Goal: Task Accomplishment & Management: Use online tool/utility

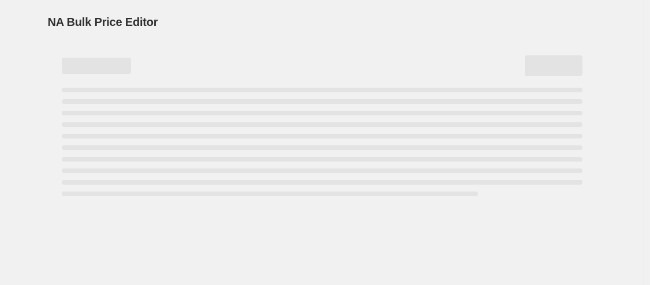
click at [240, 57] on div "Page loading" at bounding box center [322, 65] width 521 height 21
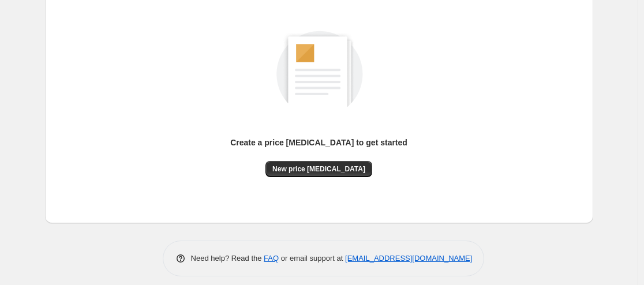
scroll to position [147, 0]
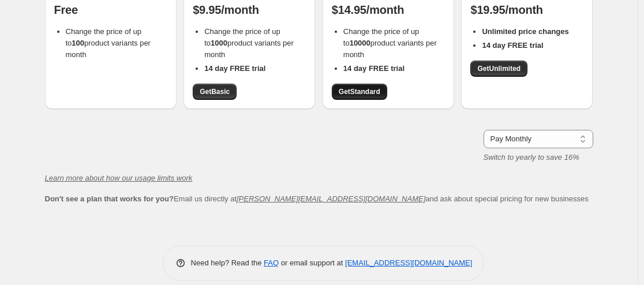
click at [367, 93] on span "Get Standard" at bounding box center [360, 91] width 42 height 9
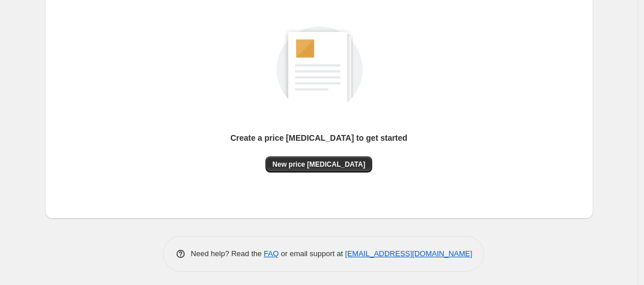
scroll to position [147, 0]
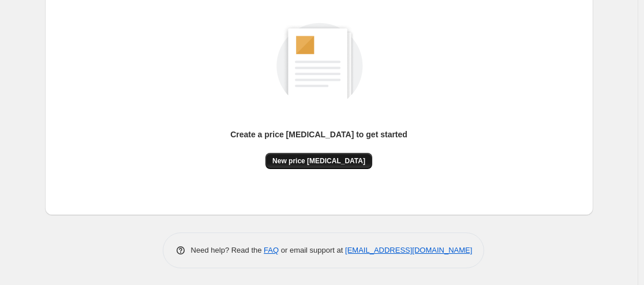
click at [319, 156] on span "New price [MEDICAL_DATA]" at bounding box center [318, 160] width 93 height 9
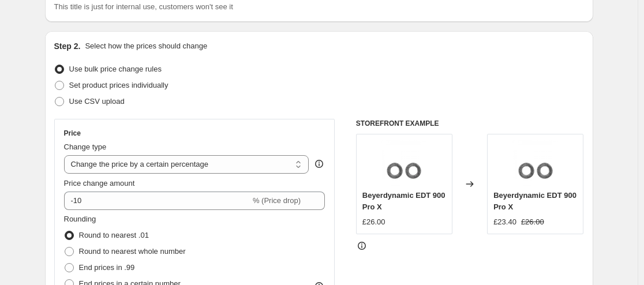
scroll to position [115, 0]
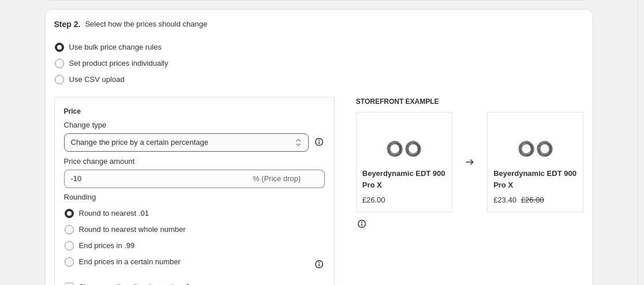
click at [144, 141] on select "Change the price to a certain amount Change the price by a certain amount Chang…" at bounding box center [186, 142] width 245 height 18
select select "to"
click at [66, 133] on select "Change the price to a certain amount Change the price by a certain amount Chang…" at bounding box center [186, 142] width 245 height 18
type input "80.00"
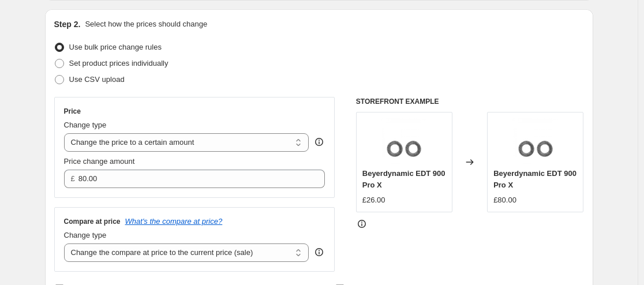
click at [169, 244] on div "Change type Change the compare at price to the current price (sale) Change the …" at bounding box center [186, 246] width 245 height 32
click at [168, 253] on select "Change the compare at price to the current price (sale) Change the compare at p…" at bounding box center [186, 253] width 245 height 18
select select "remove"
click at [66, 244] on select "Change the compare at price to the current price (sale) Change the compare at p…" at bounding box center [186, 253] width 245 height 18
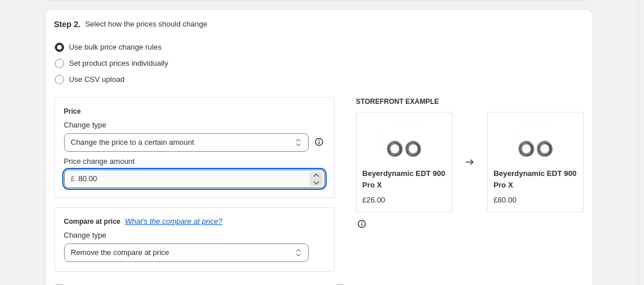
click at [174, 174] on input "80.00" at bounding box center [192, 179] width 229 height 18
type input "400.00"
click at [195, 212] on div "Compare at price What's the compare at price? Change type Change the compare at…" at bounding box center [194, 239] width 281 height 65
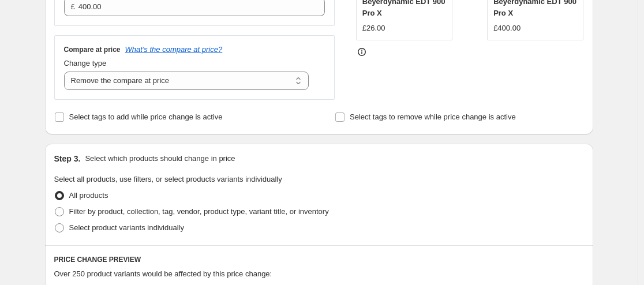
scroll to position [289, 0]
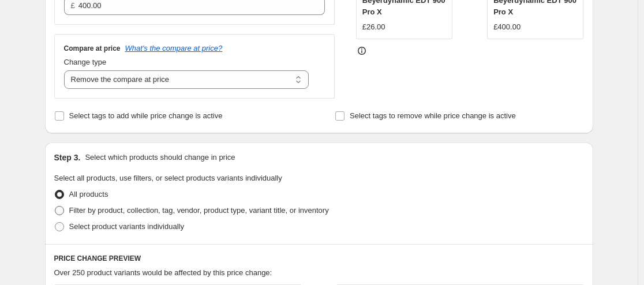
click at [132, 218] on label "Filter by product, collection, tag, vendor, product type, variant title, or inv…" at bounding box center [191, 211] width 275 height 16
click at [55, 207] on input "Filter by product, collection, tag, vendor, product type, variant title, or inv…" at bounding box center [55, 206] width 1 height 1
radio input "true"
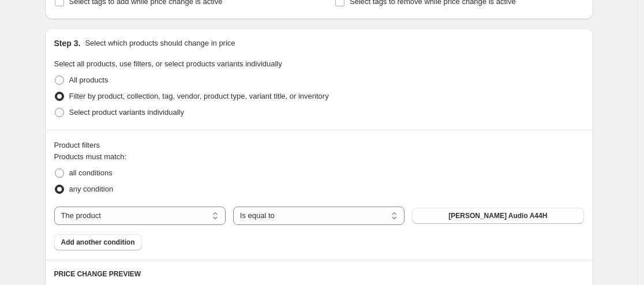
scroll to position [404, 0]
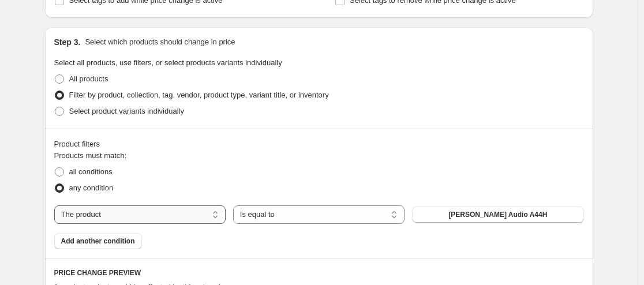
click at [215, 210] on select "The product The product's collection The product's tag The product's vendor The…" at bounding box center [139, 214] width 171 height 18
select select "collection"
click at [471, 208] on button "Page d'accueil" at bounding box center [497, 215] width 171 height 16
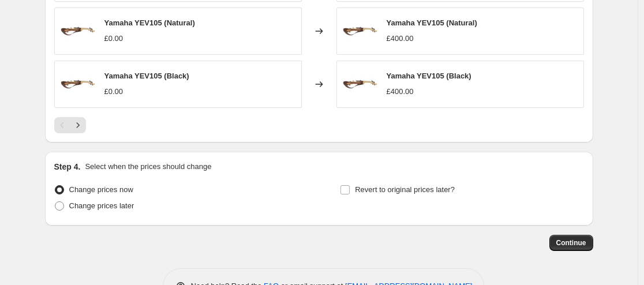
scroll to position [892, 0]
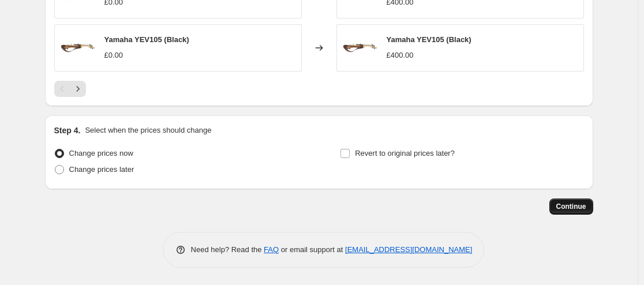
click at [566, 209] on span "Continue" at bounding box center [571, 206] width 30 height 9
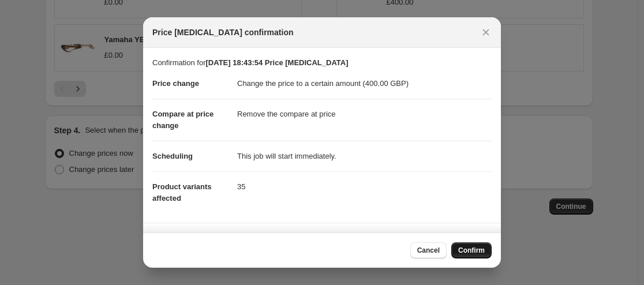
click at [467, 249] on span "Confirm" at bounding box center [471, 250] width 27 height 9
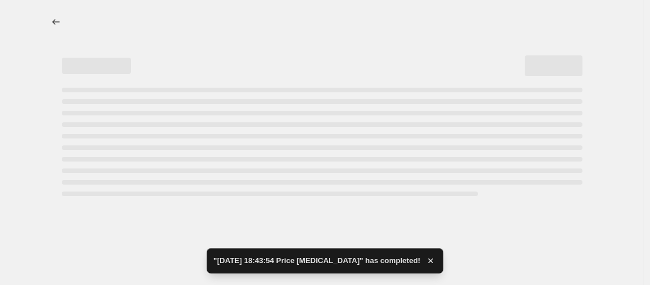
select select "remove"
select select "collection"
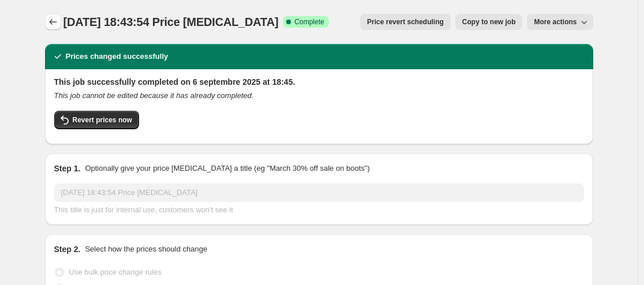
click at [50, 21] on icon "Price change jobs" at bounding box center [53, 22] width 12 height 12
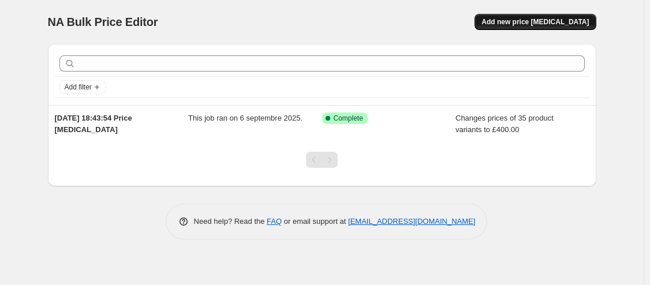
click at [523, 20] on span "Add new price [MEDICAL_DATA]" at bounding box center [534, 21] width 107 height 9
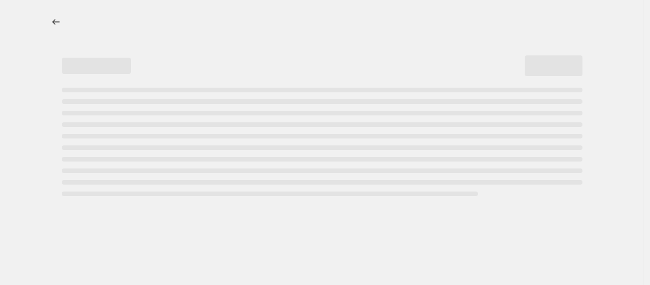
select select "percentage"
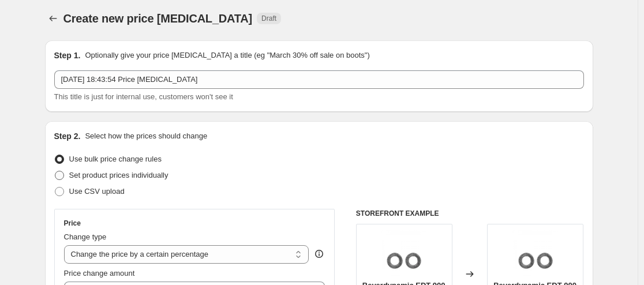
scroll to position [58, 0]
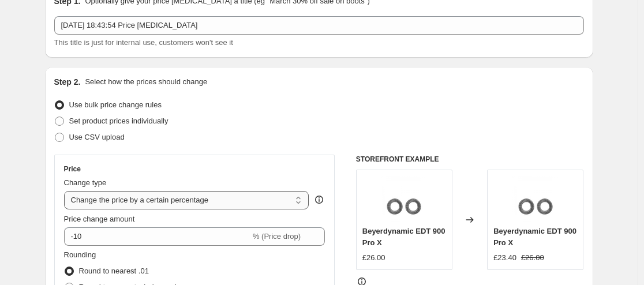
click at [152, 196] on select "Change the price to a certain amount Change the price by a certain amount Chang…" at bounding box center [186, 200] width 245 height 18
click at [66, 191] on select "Change the price to a certain amount Change the price by a certain amount Chang…" at bounding box center [186, 200] width 245 height 18
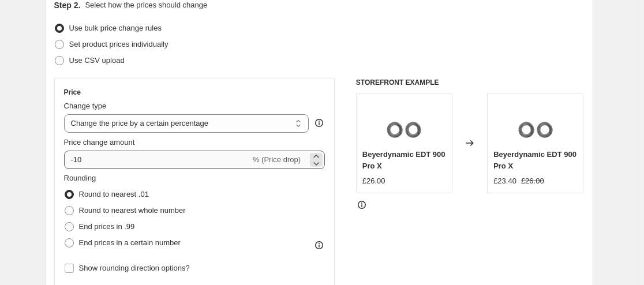
scroll to position [115, 0]
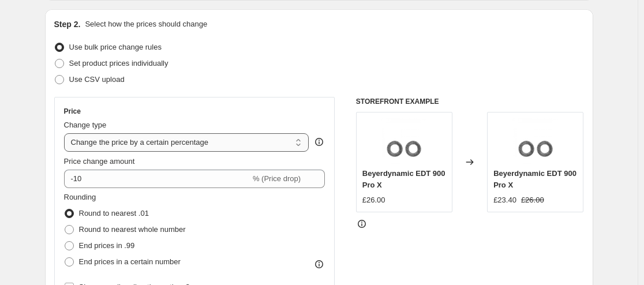
click at [155, 133] on select "Change the price to a certain amount Change the price by a certain amount Chang…" at bounding box center [186, 142] width 245 height 18
click at [66, 133] on select "Change the price to a certain amount Change the price by a certain amount Chang…" at bounding box center [186, 142] width 245 height 18
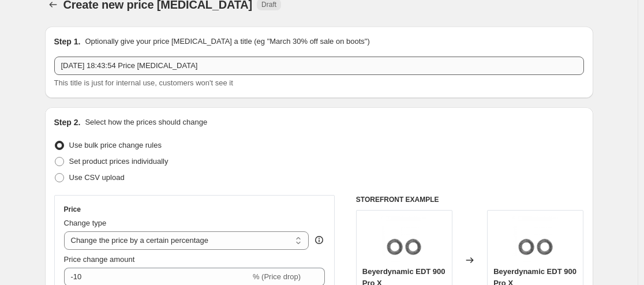
scroll to position [0, 0]
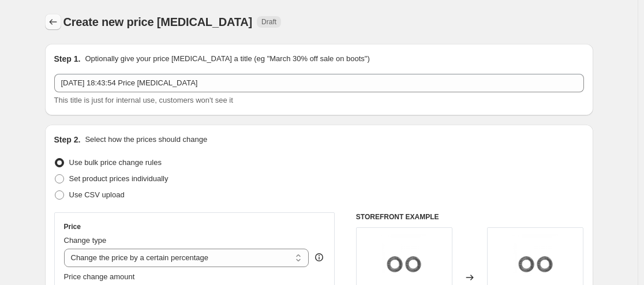
click at [54, 28] on button "Price change jobs" at bounding box center [53, 22] width 16 height 16
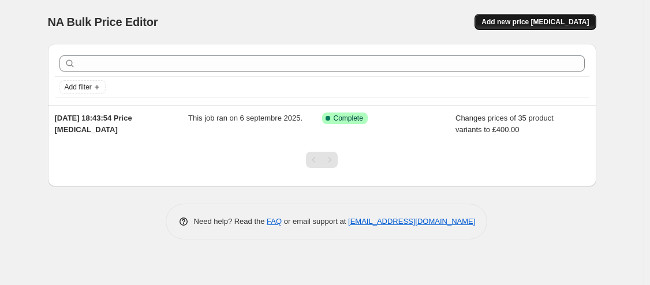
click at [522, 22] on span "Add new price [MEDICAL_DATA]" at bounding box center [534, 21] width 107 height 9
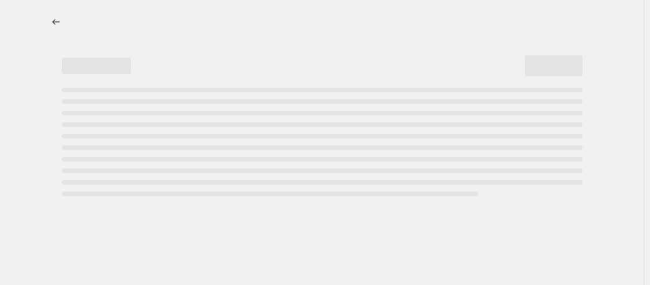
select select "percentage"
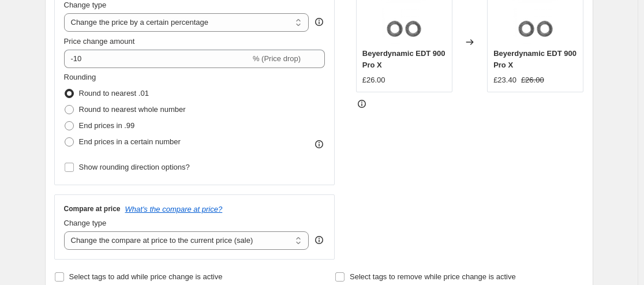
scroll to position [289, 0]
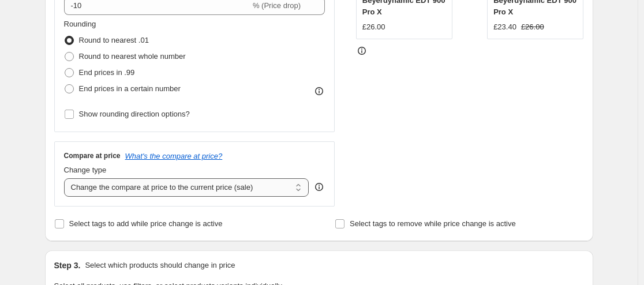
click at [137, 188] on select "Change the compare at price to the current price (sale) Change the compare at p…" at bounding box center [186, 187] width 245 height 18
select select "remove"
click at [66, 178] on select "Change the compare at price to the current price (sale) Change the compare at p…" at bounding box center [186, 187] width 245 height 18
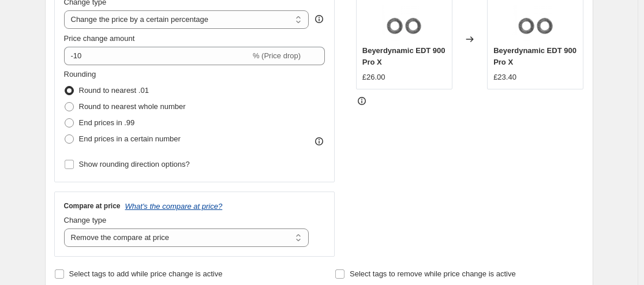
scroll to position [173, 0]
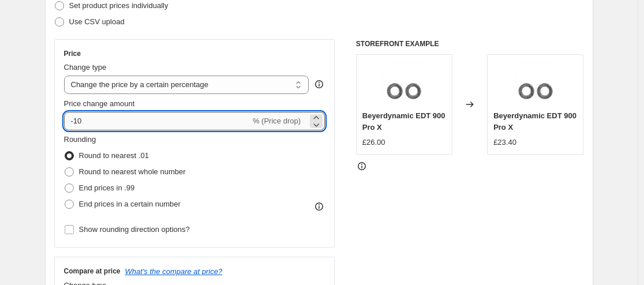
click at [171, 122] on input "-10" at bounding box center [157, 121] width 186 height 18
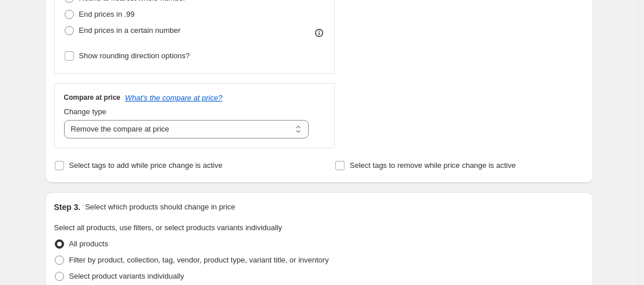
scroll to position [346, 0]
type input "-60"
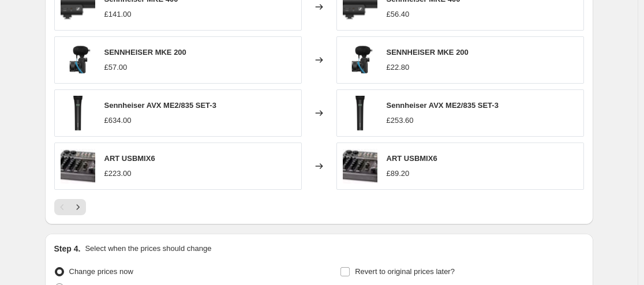
scroll to position [869, 0]
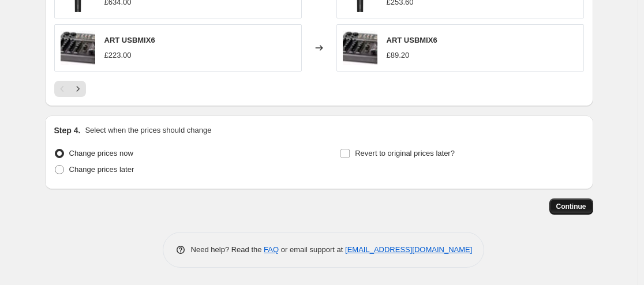
click at [566, 204] on span "Continue" at bounding box center [571, 206] width 30 height 9
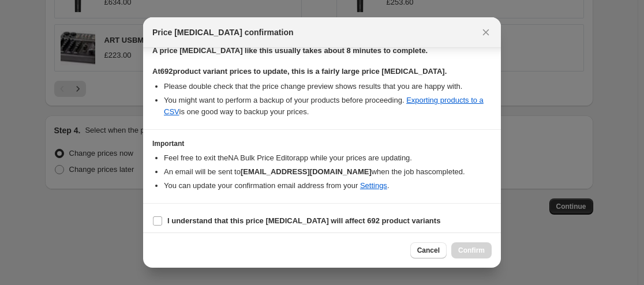
scroll to position [193, 0]
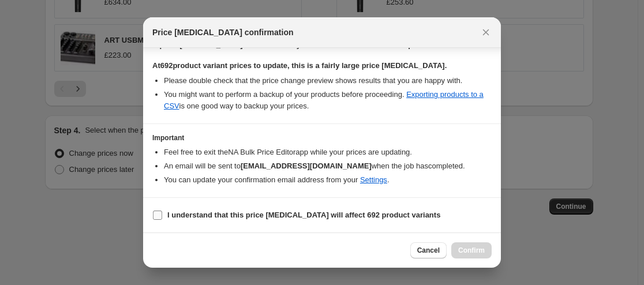
click at [294, 216] on b "I understand that this price [MEDICAL_DATA] will affect 692 product variants" at bounding box center [303, 215] width 273 height 9
click at [162, 216] on input "I understand that this price [MEDICAL_DATA] will affect 692 product variants" at bounding box center [157, 215] width 9 height 9
checkbox input "true"
click at [470, 250] on span "Confirm" at bounding box center [471, 250] width 27 height 9
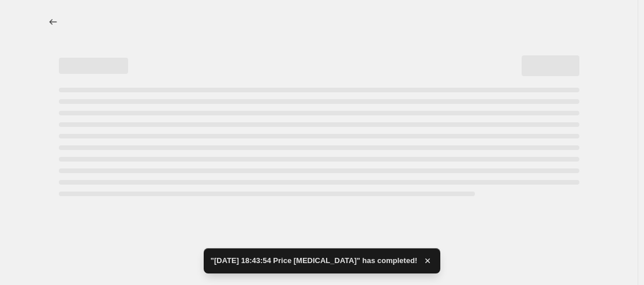
select select "percentage"
select select "remove"
